Goal: Transaction & Acquisition: Purchase product/service

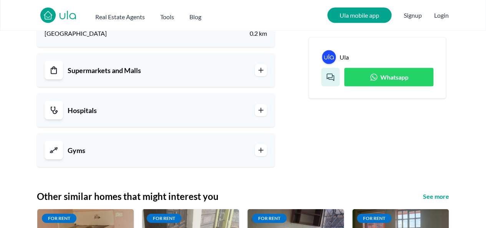
scroll to position [730, 0]
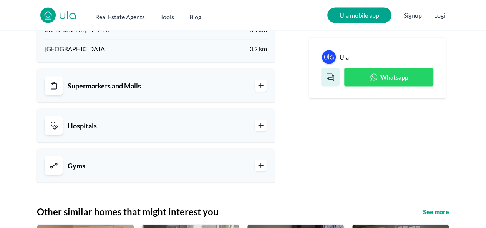
click at [264, 126] on icon at bounding box center [261, 126] width 8 height 8
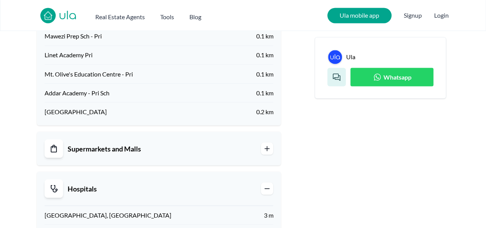
scroll to position [667, 0]
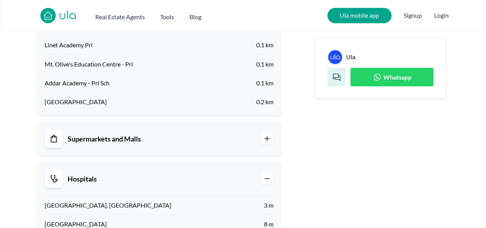
click at [267, 142] on icon at bounding box center [267, 138] width 8 height 8
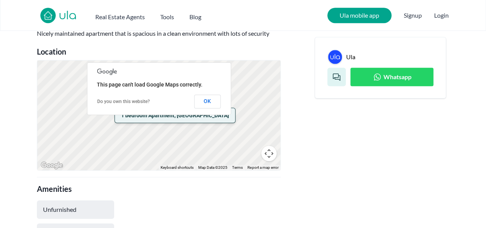
scroll to position [310, 0]
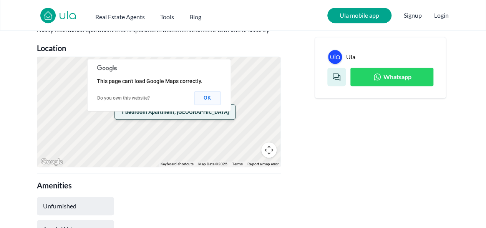
click at [206, 105] on button "OK" at bounding box center [207, 98] width 27 height 14
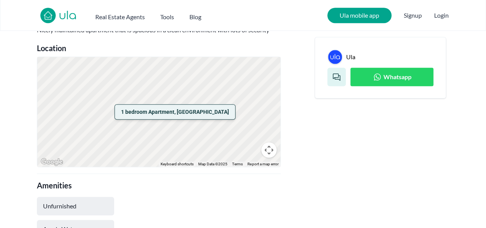
click at [208, 112] on div "1 bedroom Apartment, [GEOGRAPHIC_DATA]" at bounding box center [158, 112] width 243 height 110
click at [210, 119] on div "1 bedroom Apartment, [GEOGRAPHIC_DATA]" at bounding box center [158, 112] width 243 height 110
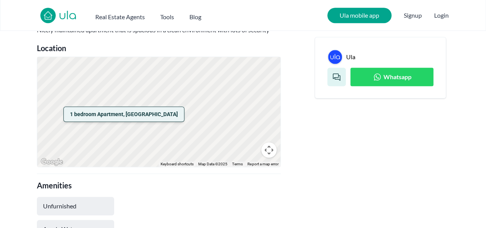
click at [164, 125] on div "1 bedroom Apartment, [GEOGRAPHIC_DATA]" at bounding box center [158, 112] width 243 height 110
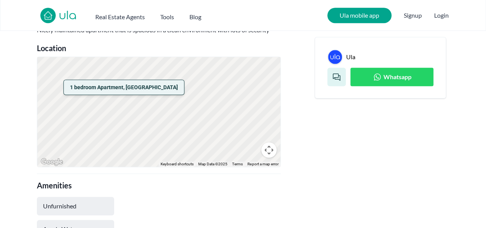
drag, startPoint x: 141, startPoint y: 132, endPoint x: 197, endPoint y: 105, distance: 62.4
click at [197, 105] on div "1 bedroom Apartment, [GEOGRAPHIC_DATA]" at bounding box center [158, 112] width 243 height 110
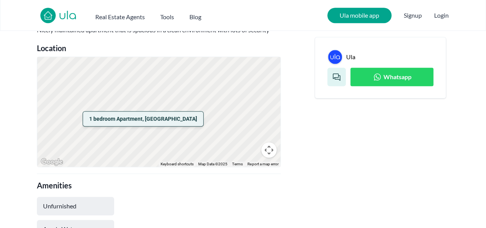
drag, startPoint x: 159, startPoint y: 98, endPoint x: 197, endPoint y: 133, distance: 51.6
click at [197, 133] on div "1 bedroom Apartment, [GEOGRAPHIC_DATA]" at bounding box center [158, 112] width 243 height 110
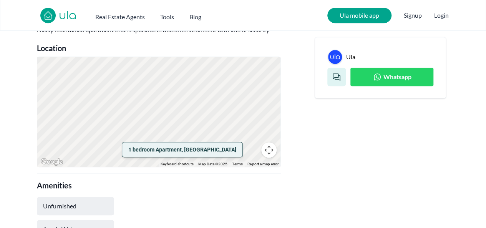
drag, startPoint x: 171, startPoint y: 106, endPoint x: 194, endPoint y: 137, distance: 38.0
click at [194, 137] on div "1 bedroom Apartment, [GEOGRAPHIC_DATA]" at bounding box center [158, 112] width 243 height 110
drag, startPoint x: 205, startPoint y: 111, endPoint x: 213, endPoint y: 90, distance: 23.3
click at [213, 90] on div "1 bedroom Apartment, [GEOGRAPHIC_DATA]" at bounding box center [158, 112] width 243 height 110
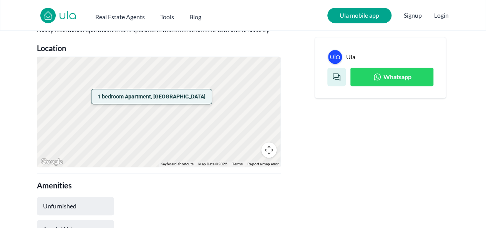
drag, startPoint x: 227, startPoint y: 110, endPoint x: 181, endPoint y: 94, distance: 49.3
click at [181, 94] on div "1 bedroom Apartment, [GEOGRAPHIC_DATA]" at bounding box center [158, 112] width 243 height 110
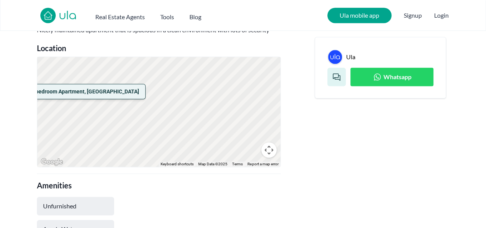
drag, startPoint x: 227, startPoint y: 134, endPoint x: 138, endPoint y: 110, distance: 92.3
click at [138, 110] on div "1 bedroom Apartment, [GEOGRAPHIC_DATA]" at bounding box center [158, 112] width 243 height 110
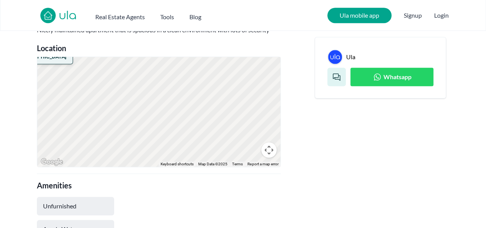
drag, startPoint x: 192, startPoint y: 123, endPoint x: 141, endPoint y: 113, distance: 52.4
click at [141, 113] on div "1 bedroom Apartment, [GEOGRAPHIC_DATA]" at bounding box center [158, 112] width 243 height 110
drag, startPoint x: 179, startPoint y: 123, endPoint x: 153, endPoint y: 69, distance: 59.8
click at [153, 69] on div "1 bedroom Apartment, [GEOGRAPHIC_DATA]" at bounding box center [158, 112] width 243 height 110
click at [160, 88] on div "1 bedroom Apartment, [GEOGRAPHIC_DATA]" at bounding box center [158, 112] width 243 height 110
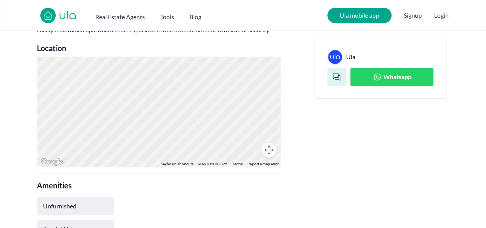
click at [160, 88] on div "1 bedroom Apartment, [GEOGRAPHIC_DATA]" at bounding box center [158, 112] width 243 height 110
drag, startPoint x: 153, startPoint y: 88, endPoint x: 190, endPoint y: 133, distance: 58.7
click at [190, 133] on div "1 bedroom Apartment, [GEOGRAPHIC_DATA]" at bounding box center [158, 112] width 243 height 110
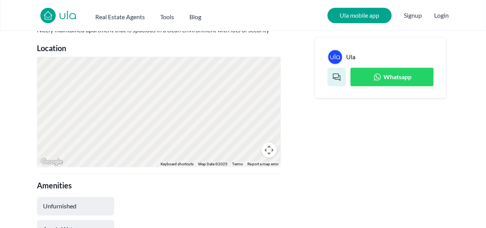
drag, startPoint x: 165, startPoint y: 96, endPoint x: 214, endPoint y: 143, distance: 68.5
click at [214, 143] on div "1 bedroom Apartment, [GEOGRAPHIC_DATA]" at bounding box center [158, 112] width 243 height 110
drag, startPoint x: 165, startPoint y: 112, endPoint x: 237, endPoint y: 134, distance: 75.4
click at [237, 134] on div "1 bedroom Apartment, [GEOGRAPHIC_DATA]" at bounding box center [158, 112] width 243 height 110
drag, startPoint x: 141, startPoint y: 133, endPoint x: 212, endPoint y: 149, distance: 73.2
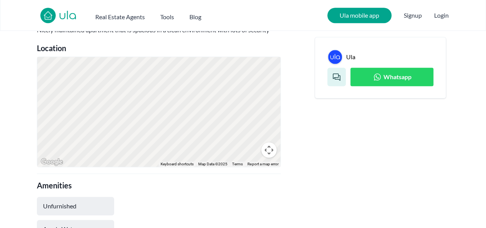
click at [212, 149] on div "1 bedroom Apartment, [GEOGRAPHIC_DATA]" at bounding box center [158, 112] width 243 height 110
drag, startPoint x: 156, startPoint y: 123, endPoint x: 209, endPoint y: 133, distance: 53.9
click at [209, 133] on div "1 bedroom Apartment, [GEOGRAPHIC_DATA]" at bounding box center [158, 112] width 243 height 110
drag, startPoint x: 153, startPoint y: 123, endPoint x: 211, endPoint y: 133, distance: 58.9
click at [211, 133] on div "1 bedroom Apartment, [GEOGRAPHIC_DATA]" at bounding box center [158, 112] width 243 height 110
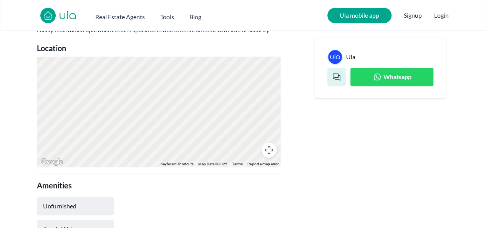
drag, startPoint x: 144, startPoint y: 110, endPoint x: 202, endPoint y: 126, distance: 59.6
click at [202, 126] on div "1 bedroom Apartment, [GEOGRAPHIC_DATA]" at bounding box center [158, 112] width 243 height 110
drag, startPoint x: 141, startPoint y: 96, endPoint x: 224, endPoint y: 132, distance: 90.7
click at [224, 132] on div "1 bedroom Apartment, [GEOGRAPHIC_DATA]" at bounding box center [158, 112] width 243 height 110
drag, startPoint x: 134, startPoint y: 92, endPoint x: 217, endPoint y: 133, distance: 93.1
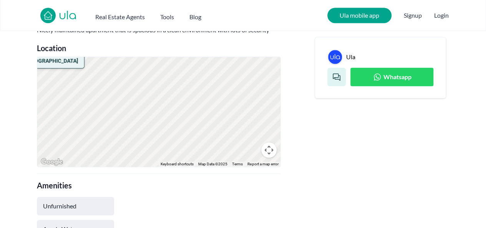
click at [217, 133] on div "1 bedroom Apartment, [GEOGRAPHIC_DATA]" at bounding box center [158, 112] width 243 height 110
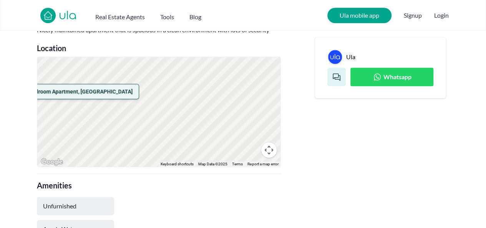
drag, startPoint x: 133, startPoint y: 95, endPoint x: 181, endPoint y: 116, distance: 52.3
click at [181, 116] on div "1 bedroom Apartment, [GEOGRAPHIC_DATA]" at bounding box center [158, 112] width 243 height 110
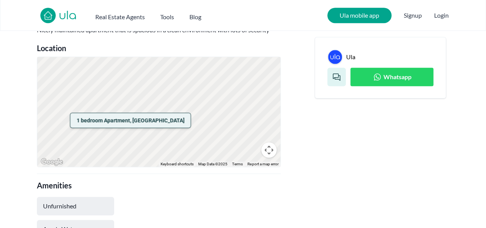
drag, startPoint x: 129, startPoint y: 98, endPoint x: 179, endPoint y: 123, distance: 56.4
click at [179, 123] on div "1 bedroom Apartment, [GEOGRAPHIC_DATA]" at bounding box center [158, 112] width 243 height 110
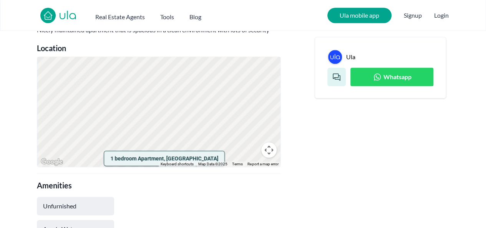
drag, startPoint x: 129, startPoint y: 92, endPoint x: 178, endPoint y: 145, distance: 71.8
click at [178, 145] on div "1 bedroom Apartment, [GEOGRAPHIC_DATA]" at bounding box center [158, 112] width 243 height 110
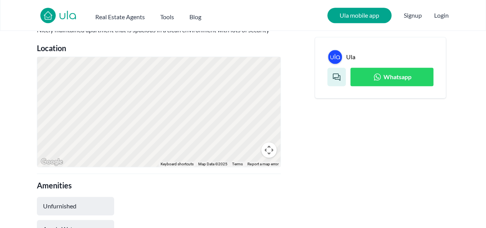
drag, startPoint x: 111, startPoint y: 95, endPoint x: 171, endPoint y: 135, distance: 72.2
click at [171, 135] on div "1 bedroom Apartment, [GEOGRAPHIC_DATA]" at bounding box center [158, 112] width 243 height 110
drag, startPoint x: 146, startPoint y: 110, endPoint x: 155, endPoint y: 147, distance: 38.4
click at [155, 147] on div "1 bedroom Apartment, [GEOGRAPHIC_DATA]" at bounding box center [158, 112] width 243 height 110
drag, startPoint x: 136, startPoint y: 110, endPoint x: 156, endPoint y: 146, distance: 40.4
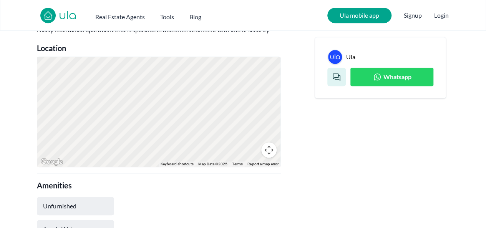
click at [156, 146] on div "1 bedroom Apartment, [GEOGRAPHIC_DATA]" at bounding box center [158, 112] width 243 height 110
drag, startPoint x: 103, startPoint y: 102, endPoint x: 151, endPoint y: 138, distance: 59.6
click at [151, 138] on div "1 bedroom Apartment, [GEOGRAPHIC_DATA]" at bounding box center [158, 112] width 243 height 110
drag, startPoint x: 103, startPoint y: 112, endPoint x: 191, endPoint y: 147, distance: 94.7
click at [191, 147] on div "1 bedroom Apartment, [GEOGRAPHIC_DATA]" at bounding box center [158, 112] width 243 height 110
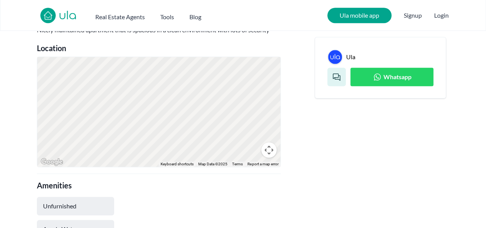
drag, startPoint x: 137, startPoint y: 132, endPoint x: 227, endPoint y: 160, distance: 95.0
click at [227, 160] on div "1 bedroom Apartment, [GEOGRAPHIC_DATA]" at bounding box center [158, 112] width 243 height 110
drag, startPoint x: 183, startPoint y: 148, endPoint x: 197, endPoint y: 82, distance: 67.3
click at [197, 82] on div "1 bedroom Apartment, [GEOGRAPHIC_DATA]" at bounding box center [158, 112] width 243 height 110
drag, startPoint x: 174, startPoint y: 93, endPoint x: 244, endPoint y: 105, distance: 71.0
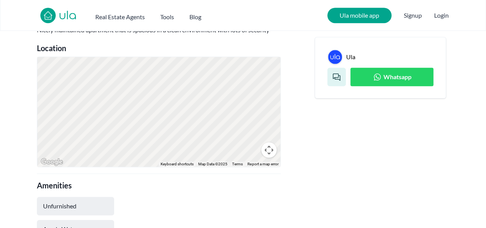
click at [244, 105] on div "1 bedroom Apartment, [GEOGRAPHIC_DATA]" at bounding box center [158, 112] width 243 height 110
drag, startPoint x: 203, startPoint y: 105, endPoint x: 170, endPoint y: 119, distance: 35.5
click at [170, 119] on div "1 bedroom Apartment, [GEOGRAPHIC_DATA]" at bounding box center [158, 112] width 243 height 110
drag, startPoint x: 234, startPoint y: 104, endPoint x: 239, endPoint y: 141, distance: 37.6
click at [239, 141] on div "1 bedroom Apartment, [GEOGRAPHIC_DATA]" at bounding box center [158, 112] width 243 height 110
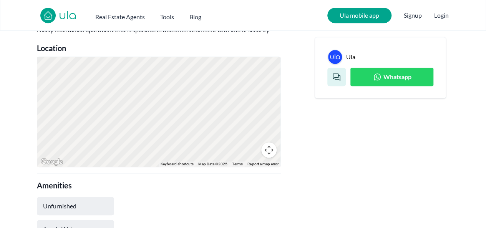
drag, startPoint x: 146, startPoint y: 114, endPoint x: 166, endPoint y: 72, distance: 46.7
click at [166, 72] on div "1 bedroom Apartment, [GEOGRAPHIC_DATA]" at bounding box center [158, 112] width 243 height 110
drag, startPoint x: 219, startPoint y: 106, endPoint x: 206, endPoint y: 77, distance: 31.5
click at [206, 77] on div "1 bedroom Apartment, [GEOGRAPHIC_DATA]" at bounding box center [158, 112] width 243 height 110
drag, startPoint x: 192, startPoint y: 90, endPoint x: 239, endPoint y: 119, distance: 56.3
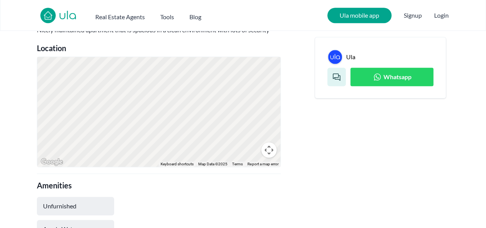
click at [239, 119] on div "1 bedroom Apartment, [GEOGRAPHIC_DATA]" at bounding box center [158, 112] width 243 height 110
drag, startPoint x: 210, startPoint y: 117, endPoint x: 251, endPoint y: 141, distance: 48.0
click at [251, 141] on div "1 bedroom Apartment, [GEOGRAPHIC_DATA]" at bounding box center [158, 112] width 243 height 110
drag, startPoint x: 220, startPoint y: 127, endPoint x: 256, endPoint y: 154, distance: 45.3
click at [256, 154] on div "1 bedroom Apartment, [GEOGRAPHIC_DATA]" at bounding box center [158, 112] width 243 height 110
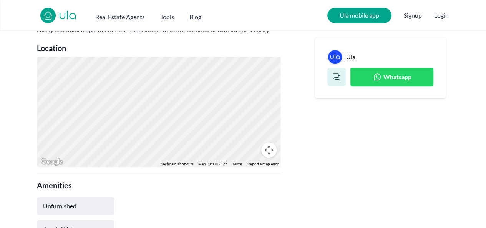
drag, startPoint x: 220, startPoint y: 127, endPoint x: 248, endPoint y: 162, distance: 44.6
click at [248, 162] on div "1 bedroom Apartment, [GEOGRAPHIC_DATA]" at bounding box center [158, 112] width 243 height 110
drag, startPoint x: 211, startPoint y: 123, endPoint x: 219, endPoint y: 146, distance: 25.3
click at [219, 146] on div "1 bedroom Apartment, [GEOGRAPHIC_DATA]" at bounding box center [158, 112] width 243 height 110
drag, startPoint x: 189, startPoint y: 95, endPoint x: 241, endPoint y: 127, distance: 61.2
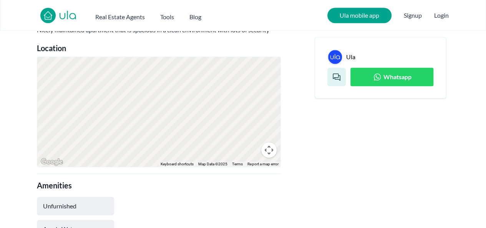
click at [241, 127] on div "1 bedroom Apartment, [GEOGRAPHIC_DATA]" at bounding box center [158, 112] width 243 height 110
drag, startPoint x: 148, startPoint y: 98, endPoint x: 191, endPoint y: 119, distance: 47.6
click at [191, 119] on div "1 bedroom Apartment, [GEOGRAPHIC_DATA]" at bounding box center [158, 112] width 243 height 110
drag, startPoint x: 136, startPoint y: 99, endPoint x: 182, endPoint y: 112, distance: 48.3
click at [182, 112] on div "1 bedroom Apartment, [GEOGRAPHIC_DATA]" at bounding box center [158, 112] width 243 height 110
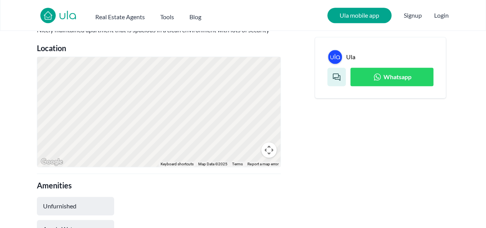
drag, startPoint x: 161, startPoint y: 101, endPoint x: 159, endPoint y: 146, distance: 44.6
click at [159, 146] on div "1 bedroom Apartment, [GEOGRAPHIC_DATA]" at bounding box center [158, 112] width 243 height 110
drag, startPoint x: 213, startPoint y: 132, endPoint x: 225, endPoint y: 159, distance: 30.3
click at [225, 159] on div "1 bedroom Apartment, [GEOGRAPHIC_DATA]" at bounding box center [158, 112] width 243 height 110
drag, startPoint x: 178, startPoint y: 149, endPoint x: 225, endPoint y: 73, distance: 89.6
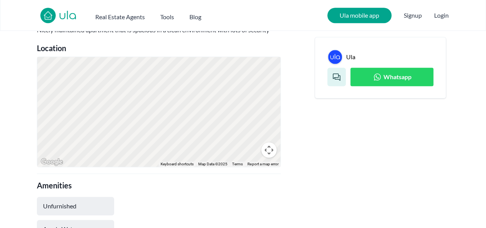
click at [225, 73] on div "1 bedroom Apartment, [GEOGRAPHIC_DATA]" at bounding box center [158, 112] width 243 height 110
drag, startPoint x: 143, startPoint y: 99, endPoint x: 241, endPoint y: 78, distance: 100.5
click at [241, 78] on div "1 bedroom Apartment, [GEOGRAPHIC_DATA]" at bounding box center [158, 112] width 243 height 110
drag, startPoint x: 211, startPoint y: 89, endPoint x: 210, endPoint y: 95, distance: 6.2
click at [210, 95] on div "1 bedroom Apartment, [GEOGRAPHIC_DATA]" at bounding box center [158, 112] width 243 height 110
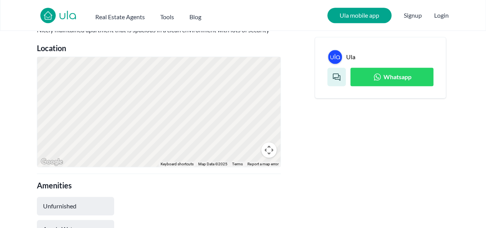
drag, startPoint x: 210, startPoint y: 95, endPoint x: 192, endPoint y: 109, distance: 22.4
click at [192, 109] on div "1 bedroom Apartment, [GEOGRAPHIC_DATA]" at bounding box center [158, 112] width 243 height 110
drag, startPoint x: 200, startPoint y: 91, endPoint x: 171, endPoint y: 144, distance: 60.9
click at [171, 144] on div "1 bedroom Apartment, [GEOGRAPHIC_DATA]" at bounding box center [158, 112] width 243 height 110
drag, startPoint x: 206, startPoint y: 126, endPoint x: 162, endPoint y: 146, distance: 48.0
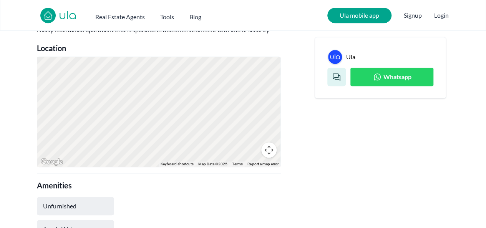
click at [162, 146] on div "1 bedroom Apartment, [GEOGRAPHIC_DATA]" at bounding box center [158, 112] width 243 height 110
drag, startPoint x: 220, startPoint y: 136, endPoint x: 168, endPoint y: 135, distance: 51.9
click at [168, 135] on div "1 bedroom Apartment, [GEOGRAPHIC_DATA]" at bounding box center [158, 112] width 243 height 110
drag, startPoint x: 209, startPoint y: 143, endPoint x: 151, endPoint y: 123, distance: 61.8
click at [151, 123] on div "1 bedroom Apartment, [GEOGRAPHIC_DATA]" at bounding box center [158, 112] width 243 height 110
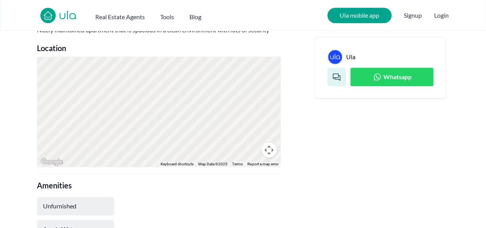
drag, startPoint x: 170, startPoint y: 139, endPoint x: 148, endPoint y: 149, distance: 24.6
click at [148, 149] on div "1 bedroom Apartment, [GEOGRAPHIC_DATA]" at bounding box center [158, 112] width 243 height 110
drag, startPoint x: 177, startPoint y: 121, endPoint x: 151, endPoint y: 153, distance: 40.7
click at [151, 153] on div "1 bedroom Apartment, [GEOGRAPHIC_DATA]" at bounding box center [158, 112] width 243 height 110
click at [163, 129] on div "1 bedroom Apartment, [GEOGRAPHIC_DATA]" at bounding box center [158, 112] width 243 height 110
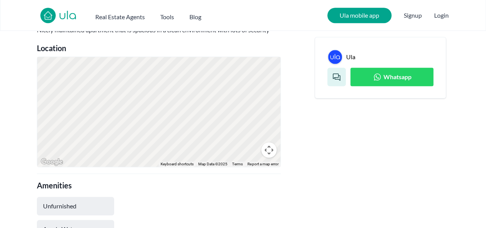
drag, startPoint x: 177, startPoint y: 104, endPoint x: 150, endPoint y: 150, distance: 53.2
click at [150, 150] on div "1 bedroom Apartment, [GEOGRAPHIC_DATA]" at bounding box center [158, 112] width 243 height 110
drag, startPoint x: 182, startPoint y: 107, endPoint x: 134, endPoint y: 143, distance: 60.1
click at [134, 143] on div "1 bedroom Apartment, [GEOGRAPHIC_DATA]" at bounding box center [158, 112] width 243 height 110
drag, startPoint x: 195, startPoint y: 111, endPoint x: 161, endPoint y: 151, distance: 52.4
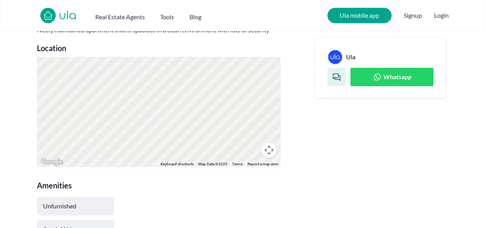
click at [161, 151] on div "1 bedroom Apartment, [GEOGRAPHIC_DATA]" at bounding box center [158, 112] width 243 height 110
drag, startPoint x: 206, startPoint y: 128, endPoint x: 141, endPoint y: 124, distance: 64.3
click at [141, 124] on div "1 bedroom Apartment, [GEOGRAPHIC_DATA]" at bounding box center [158, 112] width 243 height 110
drag, startPoint x: 198, startPoint y: 139, endPoint x: 211, endPoint y: 116, distance: 26.6
click at [211, 116] on div "1 bedroom Apartment, [GEOGRAPHIC_DATA]" at bounding box center [158, 112] width 243 height 110
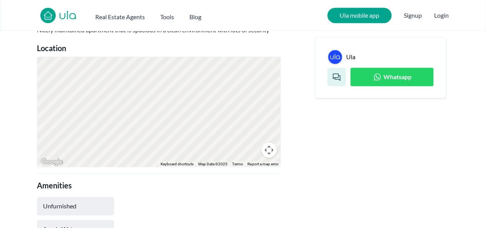
drag, startPoint x: 184, startPoint y: 119, endPoint x: 234, endPoint y: 124, distance: 50.2
click at [234, 124] on div "1 bedroom Apartment, [GEOGRAPHIC_DATA]" at bounding box center [158, 112] width 243 height 110
drag, startPoint x: 214, startPoint y: 146, endPoint x: 202, endPoint y: 116, distance: 31.5
click at [202, 116] on div "1 bedroom Apartment, [GEOGRAPHIC_DATA]" at bounding box center [158, 112] width 243 height 110
drag, startPoint x: 204, startPoint y: 121, endPoint x: 182, endPoint y: 109, distance: 25.0
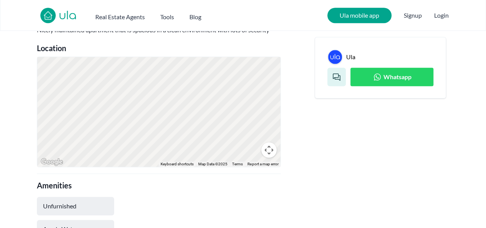
click at [182, 109] on div "1 bedroom Apartment, [GEOGRAPHIC_DATA]" at bounding box center [158, 112] width 243 height 110
drag, startPoint x: 195, startPoint y: 129, endPoint x: 192, endPoint y: 116, distance: 13.8
click at [192, 116] on div "1 bedroom Apartment, [GEOGRAPHIC_DATA]" at bounding box center [158, 112] width 243 height 110
drag, startPoint x: 152, startPoint y: 123, endPoint x: 153, endPoint y: 91, distance: 31.9
click at [153, 91] on div "1 bedroom Apartment, [GEOGRAPHIC_DATA]" at bounding box center [158, 112] width 243 height 110
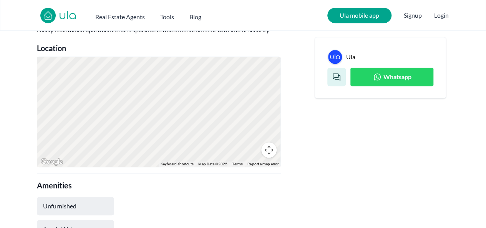
drag, startPoint x: 197, startPoint y: 122, endPoint x: 162, endPoint y: 128, distance: 35.9
click at [162, 128] on div "1 bedroom Apartment, [GEOGRAPHIC_DATA]" at bounding box center [158, 112] width 243 height 110
